Goal: Task Accomplishment & Management: Use online tool/utility

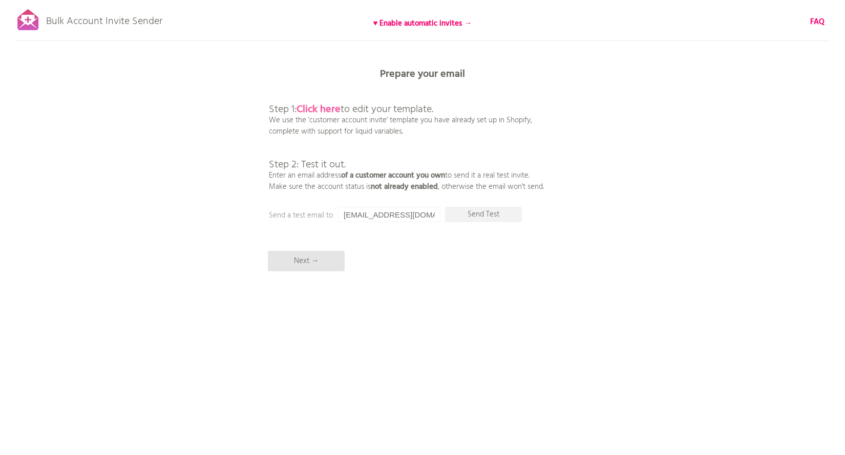
click at [319, 110] on b "Click here" at bounding box center [318, 109] width 44 height 16
click at [410, 218] on input "[EMAIL_ADDRESS][DOMAIN_NAME]" at bounding box center [389, 214] width 102 height 15
click at [491, 215] on p "Send Test" at bounding box center [483, 214] width 77 height 15
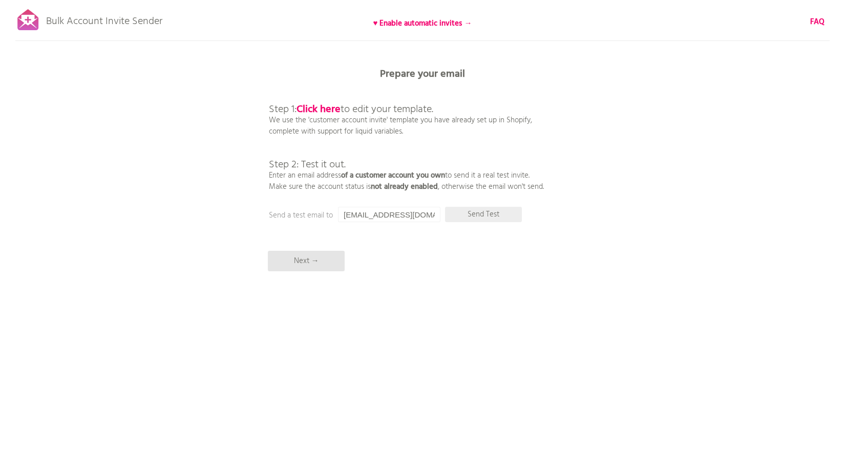
click at [473, 217] on p "Send Test" at bounding box center [483, 214] width 77 height 15
click at [404, 213] on input "[EMAIL_ADDRESS][DOMAIN_NAME]" at bounding box center [389, 214] width 102 height 15
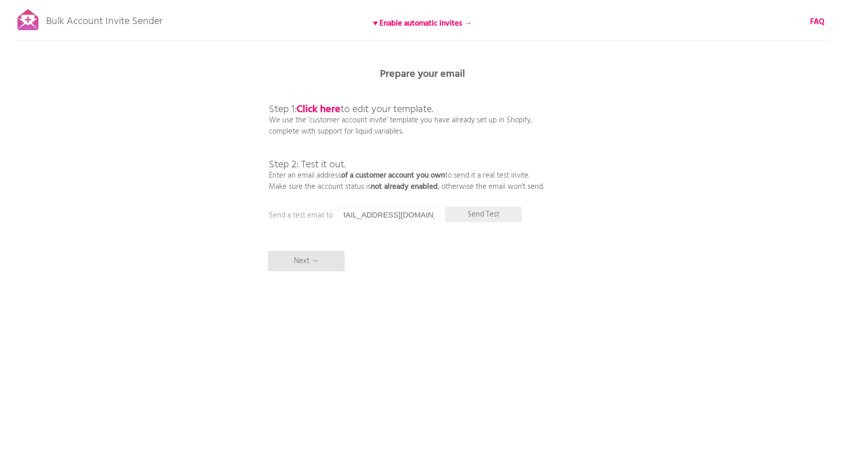
click at [462, 216] on p "Send Test" at bounding box center [483, 214] width 77 height 15
click at [416, 212] on input "[EMAIL_ADDRESS][DOMAIN_NAME]" at bounding box center [389, 214] width 102 height 15
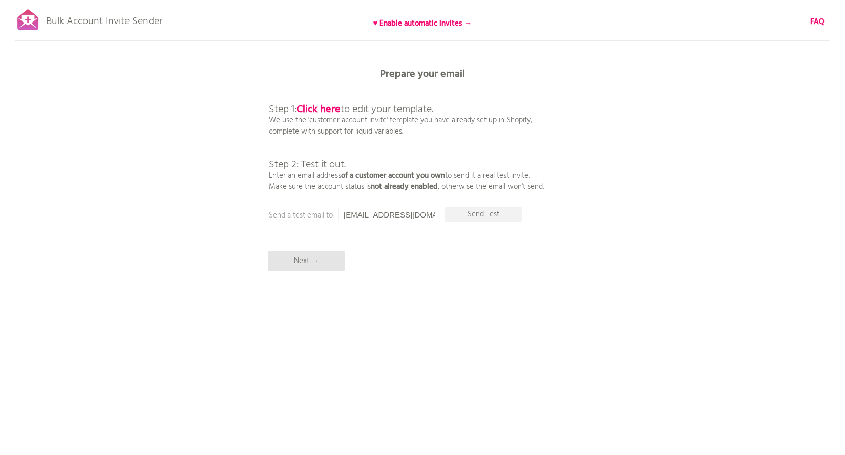
click at [387, 215] on input "admin@twobirdsbridal.com.au" at bounding box center [389, 214] width 102 height 15
drag, startPoint x: 362, startPoint y: 216, endPoint x: 334, endPoint y: 212, distance: 28.4
click at [334, 0] on div "Prepare your email Step 1: Click here to edit your template. We use the 'custom…" at bounding box center [422, 0] width 845 height 0
click at [477, 215] on p "Send Test" at bounding box center [483, 214] width 77 height 15
click at [405, 214] on input "info@twobirdsbridal.com.au" at bounding box center [389, 214] width 102 height 15
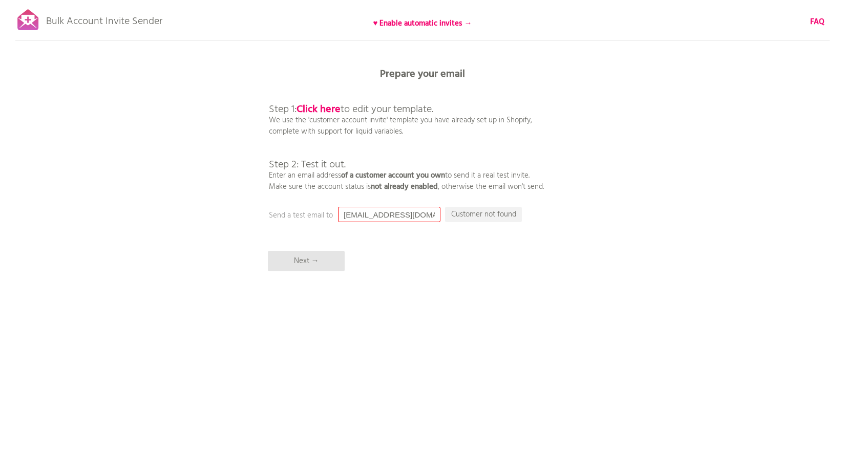
click at [405, 214] on input "info@twobirdsbridal.com.au" at bounding box center [389, 214] width 102 height 15
type input "wpmanager@jayleen.com.au"
click at [471, 215] on p "Send Test" at bounding box center [483, 214] width 77 height 15
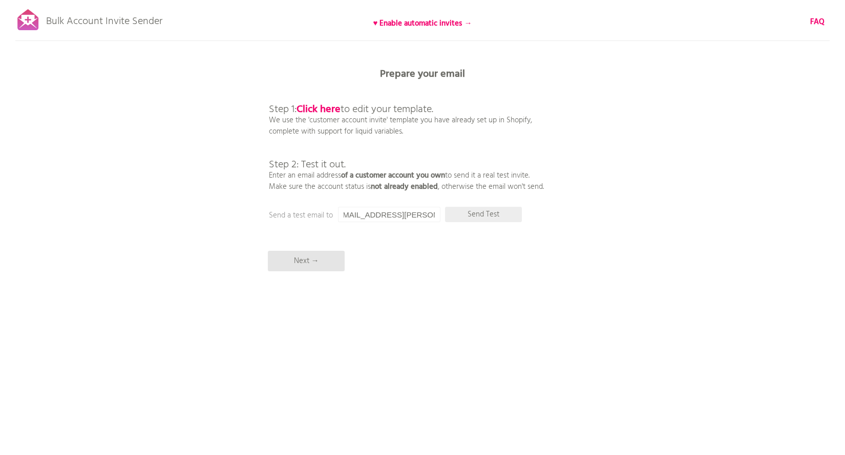
scroll to position [0, 0]
click at [319, 106] on b "Click here" at bounding box center [318, 109] width 44 height 16
click at [290, 262] on p "Next →" at bounding box center [306, 261] width 77 height 20
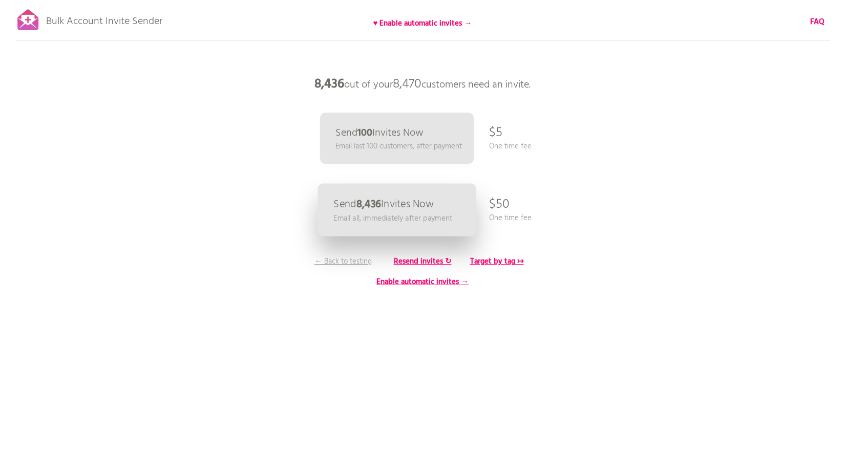
click at [389, 215] on p "Email all, immediately after payment" at bounding box center [392, 218] width 119 height 12
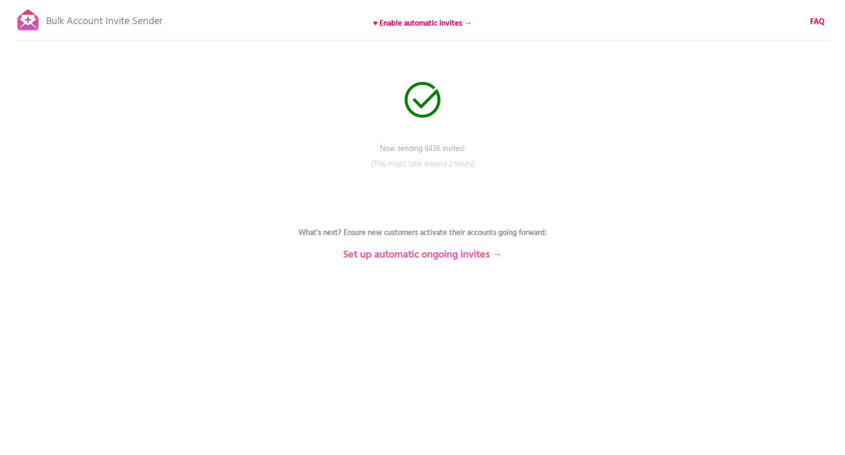
click at [415, 250] on b "Set up automatic ongoing invites →" at bounding box center [422, 255] width 159 height 16
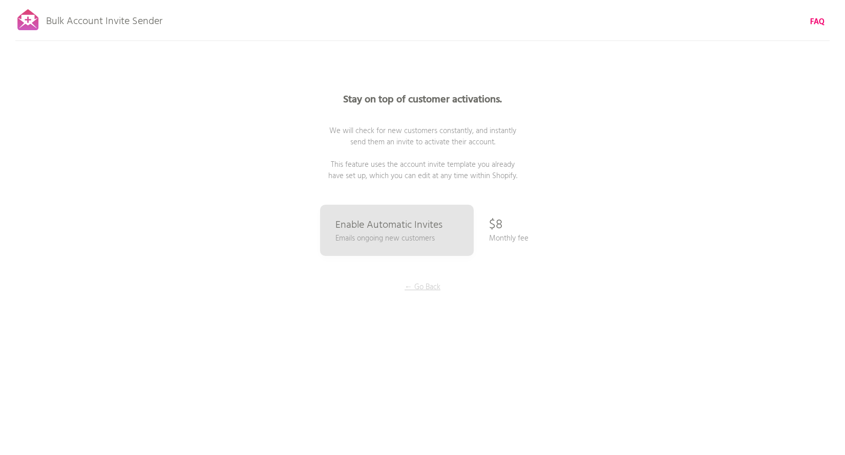
click at [423, 284] on p "← Go Back" at bounding box center [422, 287] width 77 height 11
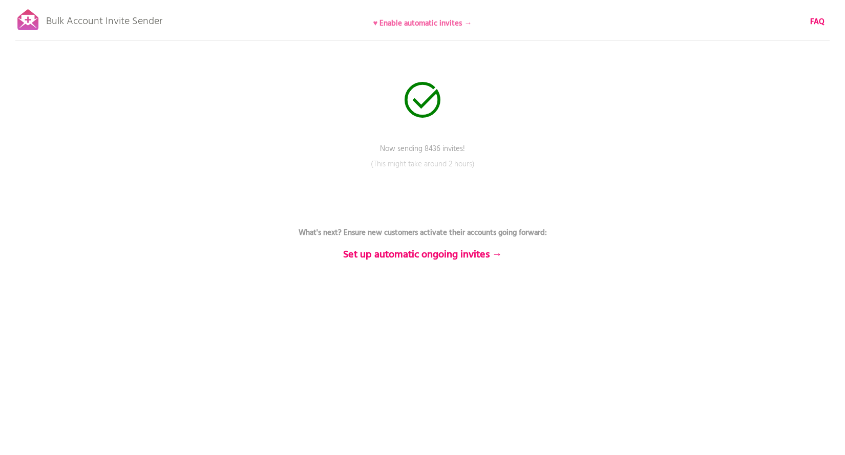
click at [406, 20] on b "♥ Enable automatic invites →" at bounding box center [422, 23] width 99 height 12
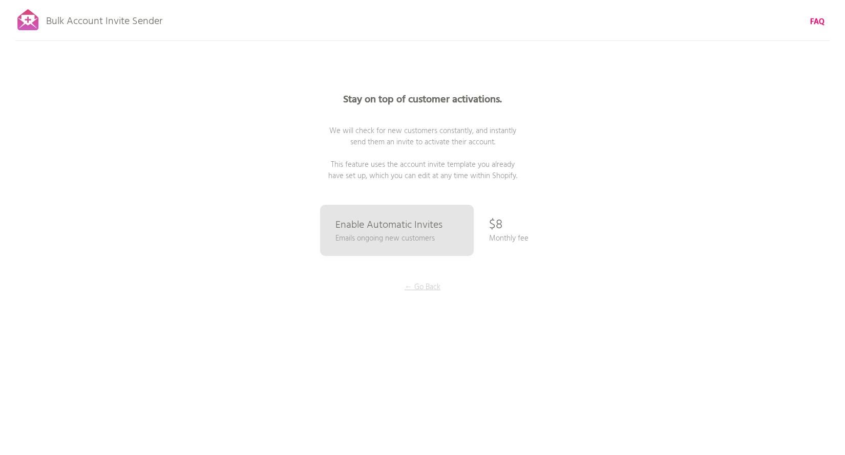
click at [428, 286] on p "← Go Back" at bounding box center [422, 287] width 77 height 11
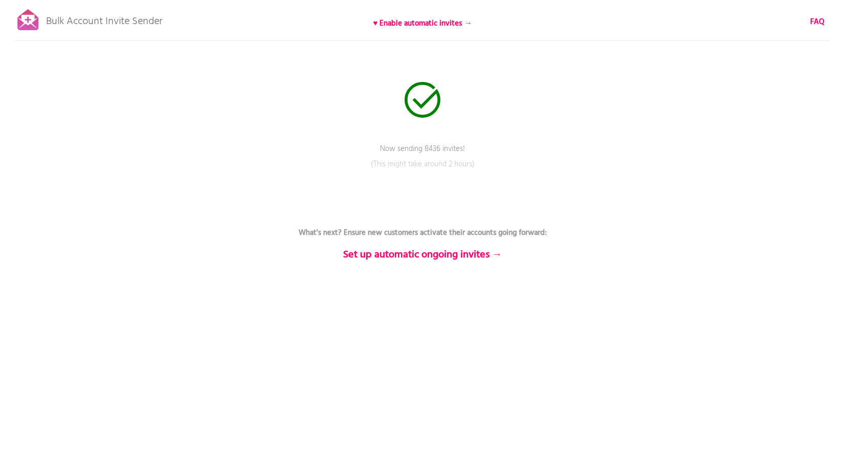
click at [96, 22] on p "Bulk Account Invite Sender" at bounding box center [104, 19] width 116 height 26
click at [225, 133] on div "Bulk Account Invite Sender ♥ Enable automatic invites → FAQ Send status: 7952 r…" at bounding box center [422, 179] width 845 height 358
